Goal: Transaction & Acquisition: Purchase product/service

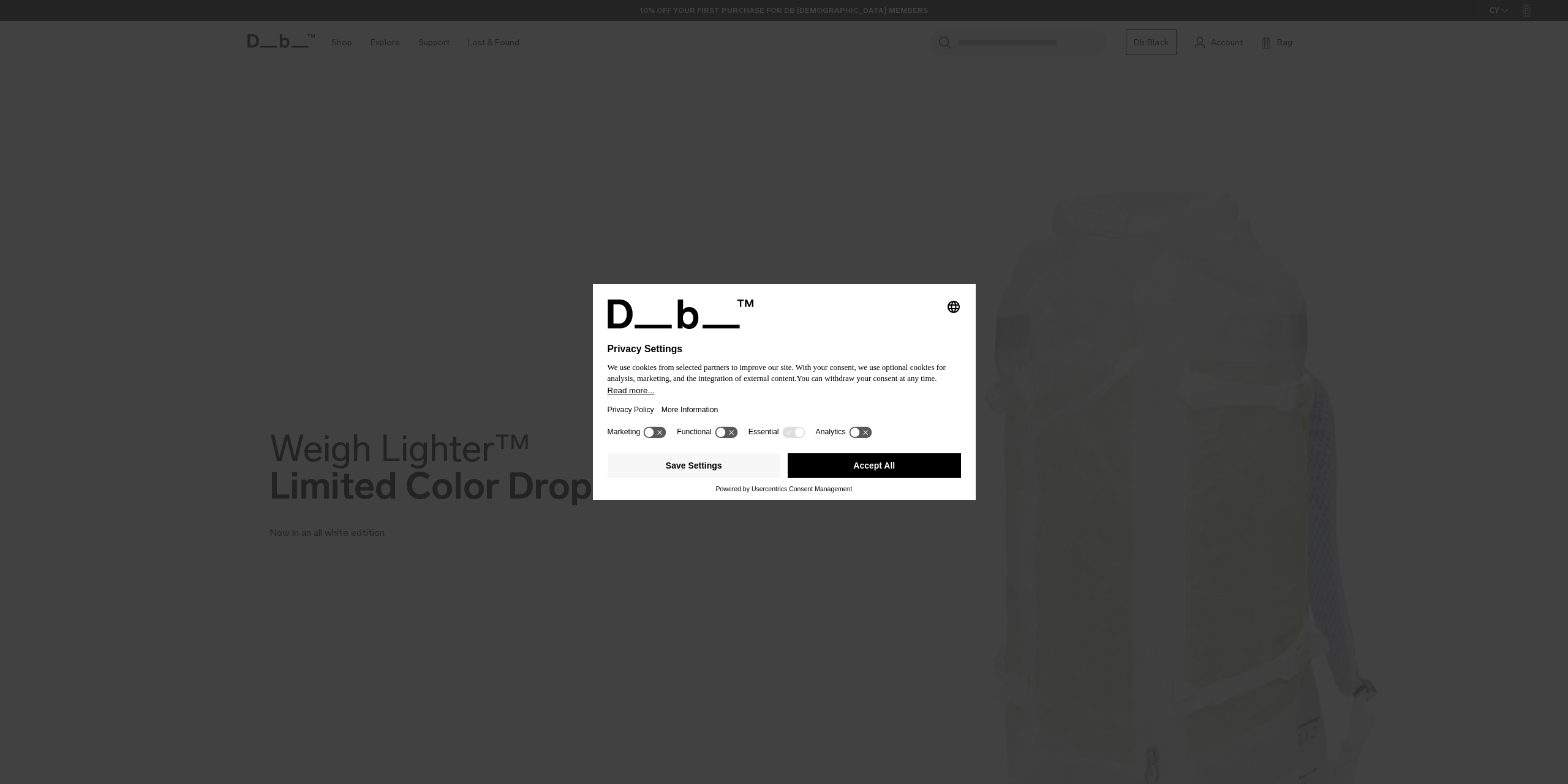
drag, startPoint x: 869, startPoint y: 474, endPoint x: 836, endPoint y: 467, distance: 33.7
click at [869, 474] on button "Accept All" at bounding box center [874, 465] width 173 height 25
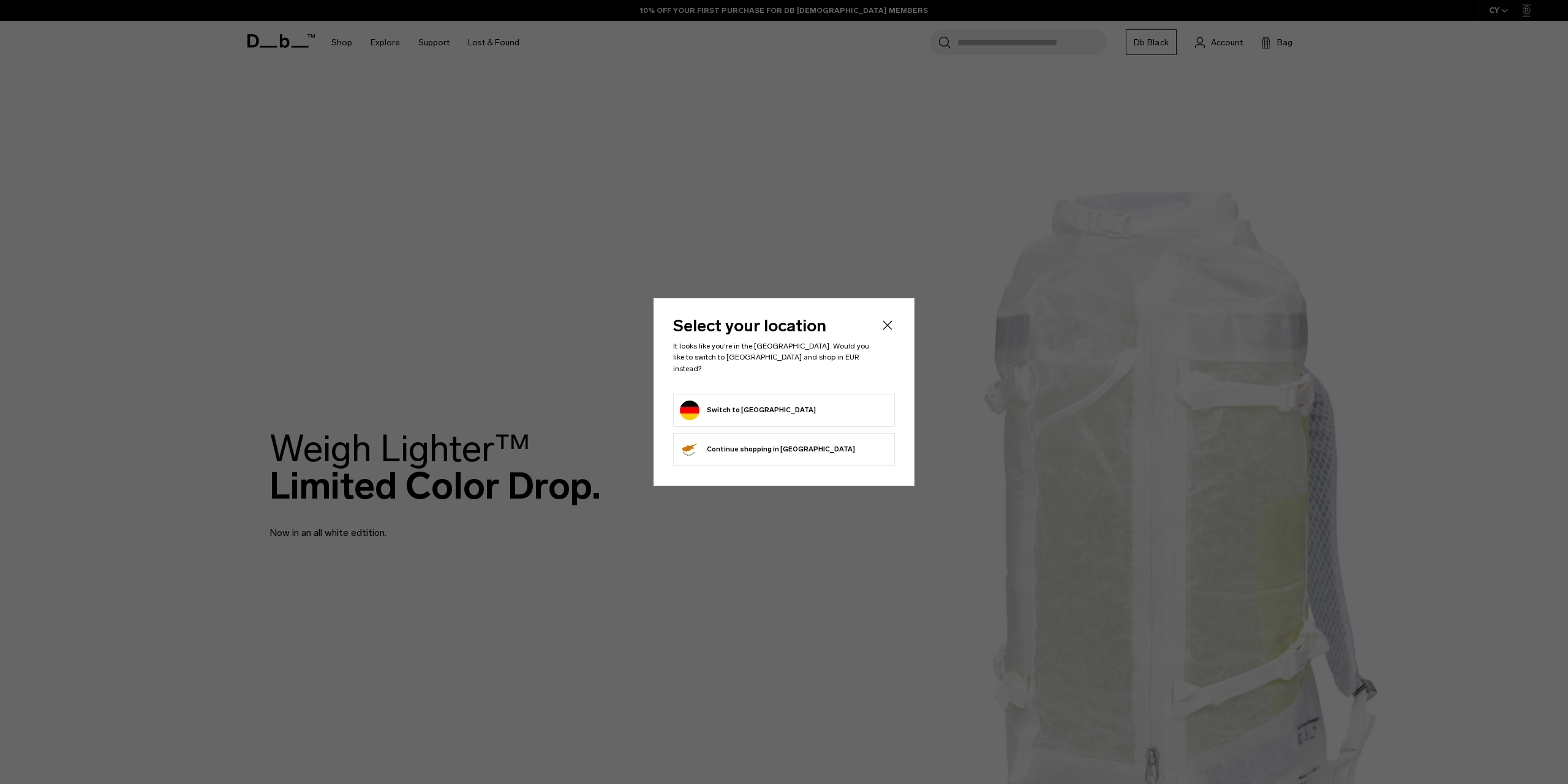
click at [716, 402] on button "Switch to [GEOGRAPHIC_DATA]" at bounding box center [747, 410] width 136 height 19
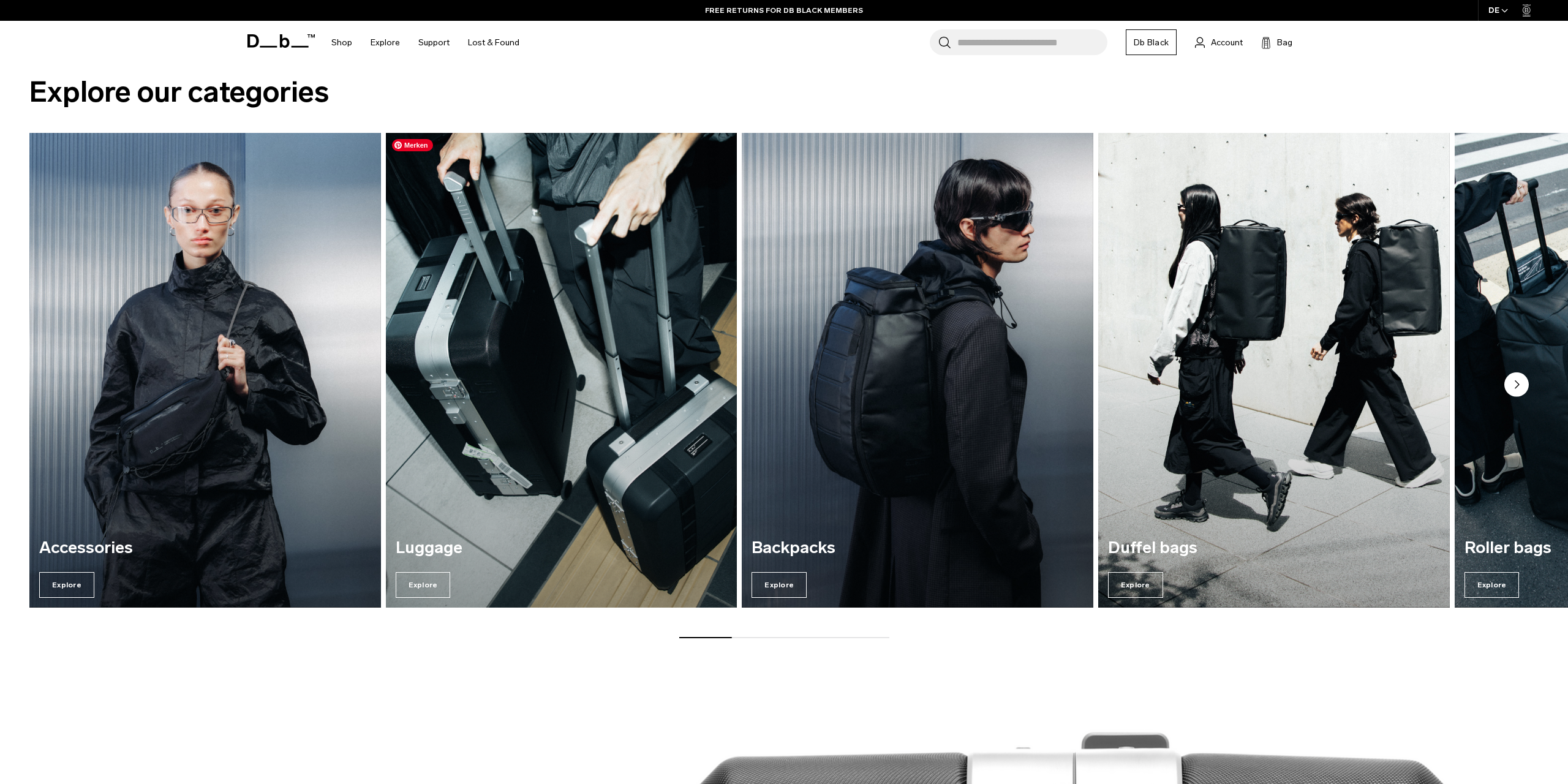
scroll to position [1459, 0]
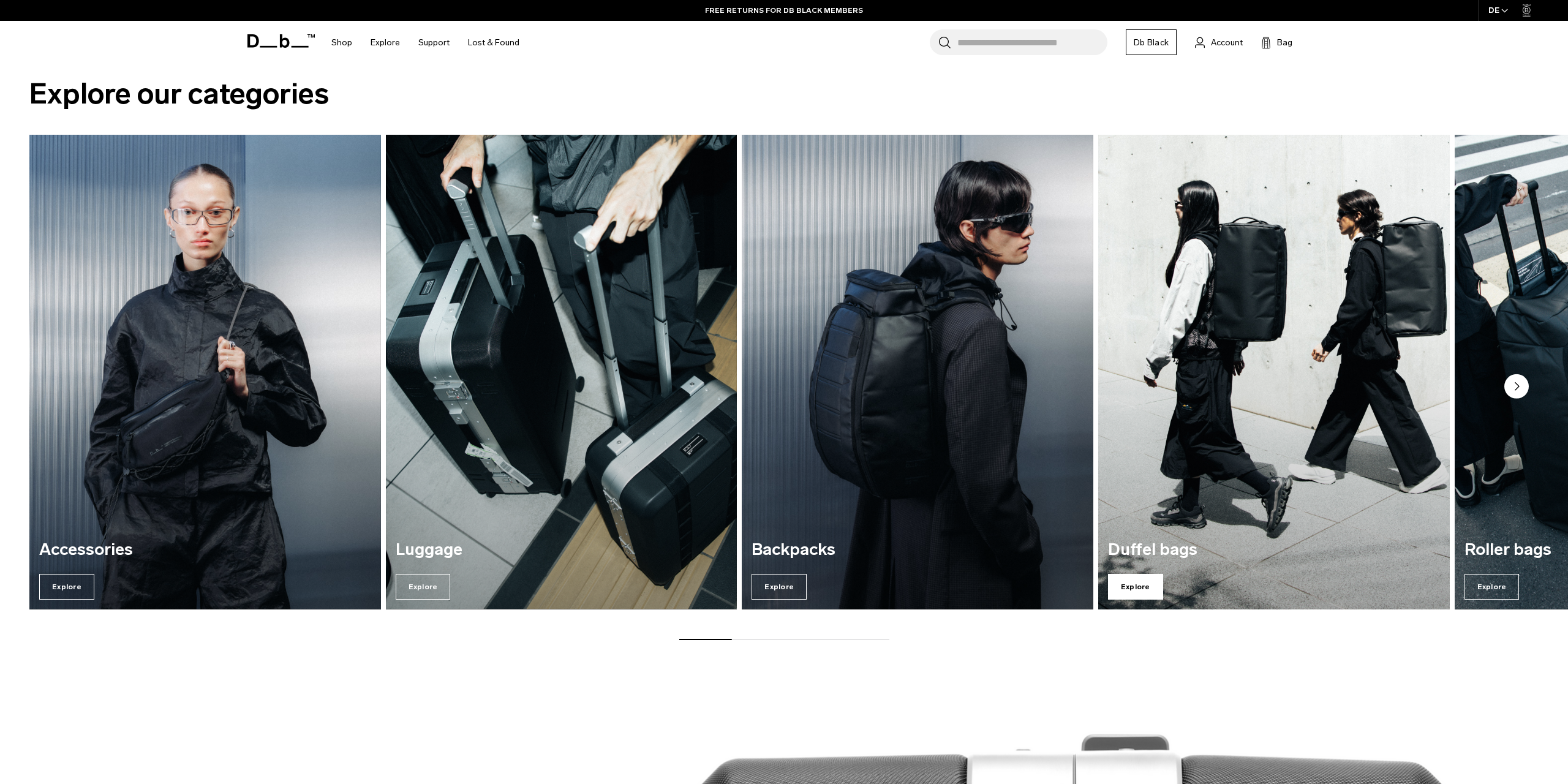
click at [1128, 580] on span "Explore" at bounding box center [1135, 587] width 55 height 26
click at [1134, 586] on span "Explore" at bounding box center [1135, 587] width 55 height 26
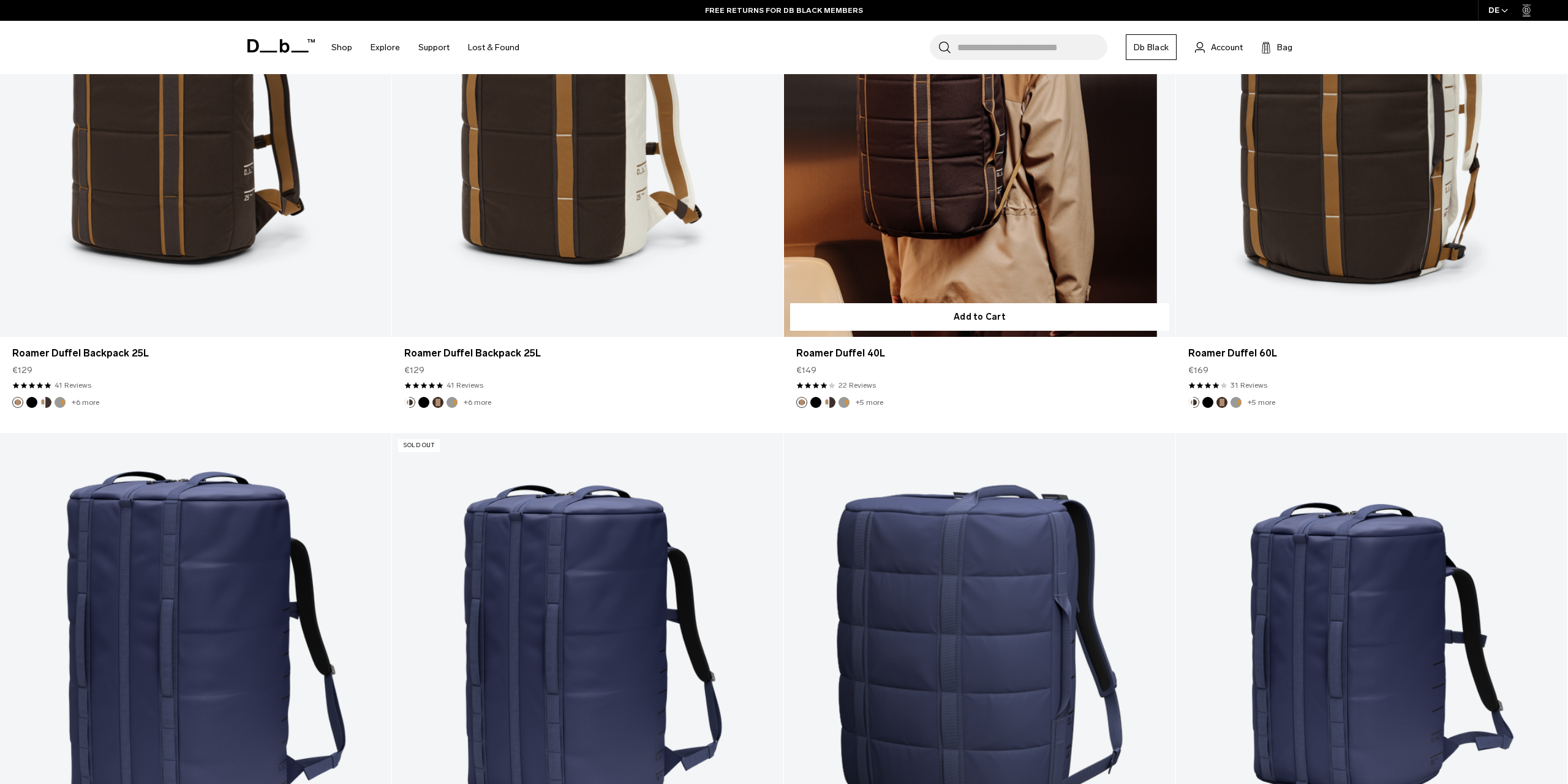
scroll to position [1332, 0]
